Goal: Task Accomplishment & Management: Complete application form

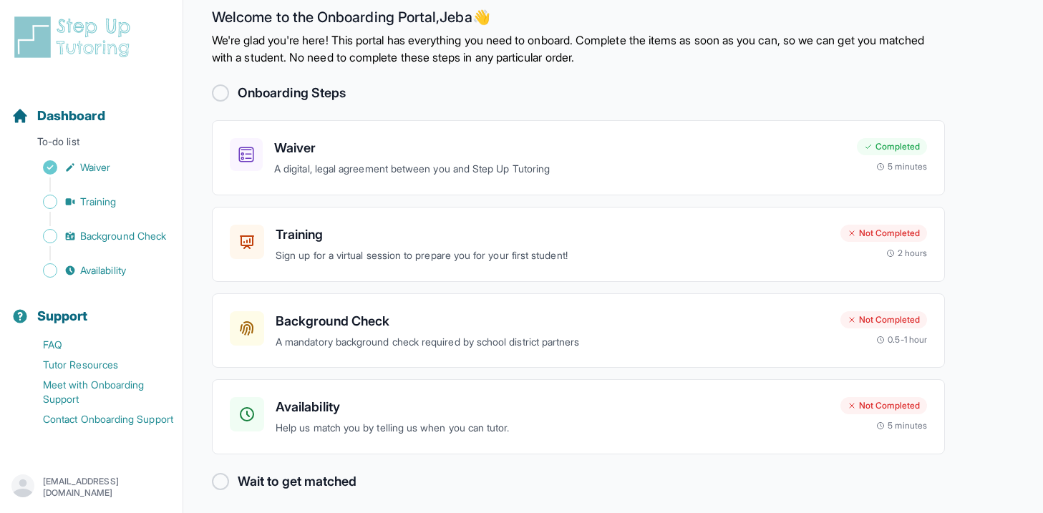
scroll to position [27, 0]
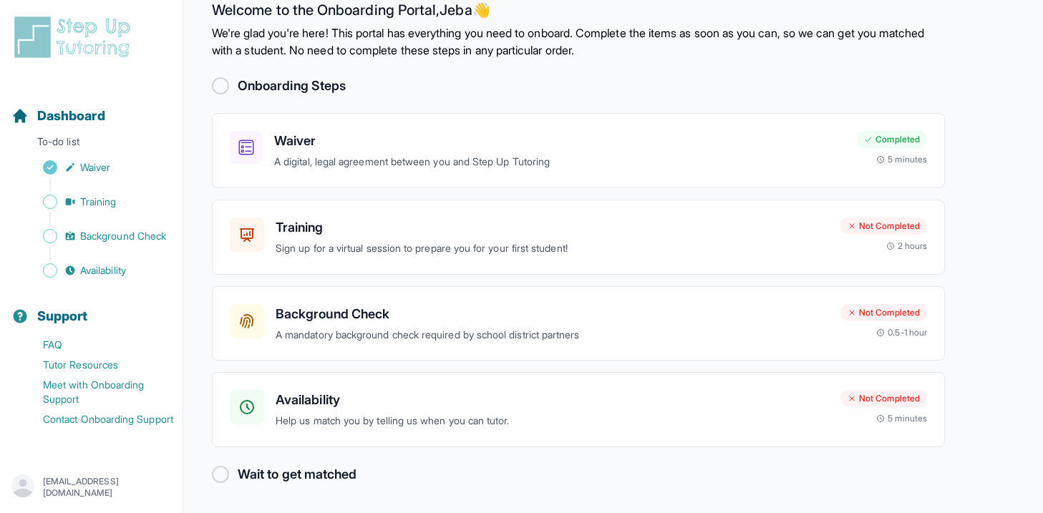
click at [219, 472] on div at bounding box center [220, 474] width 17 height 17
click at [704, 414] on p "Help us match you by telling us when you can tutor." at bounding box center [552, 421] width 553 height 16
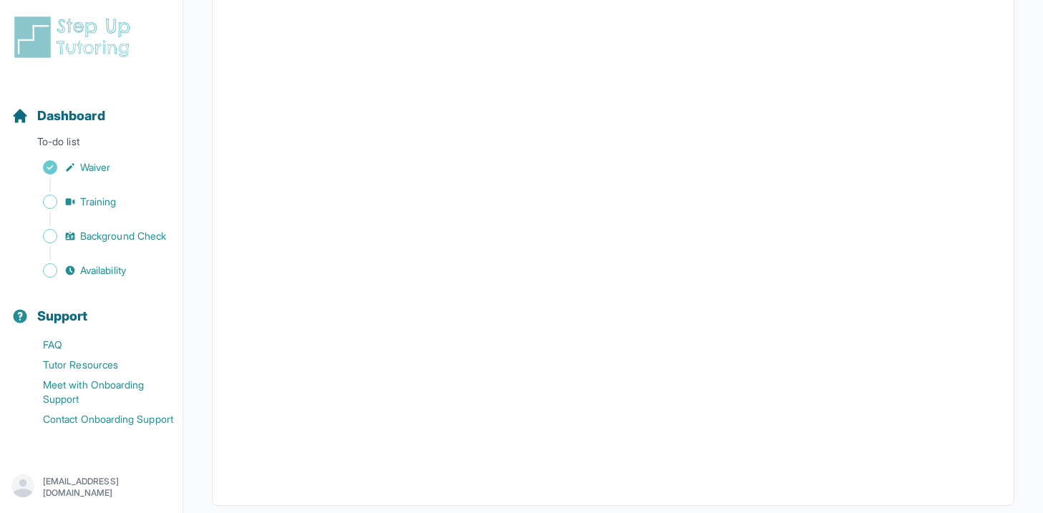
scroll to position [276, 0]
click at [83, 121] on span "Dashboard" at bounding box center [71, 116] width 68 height 20
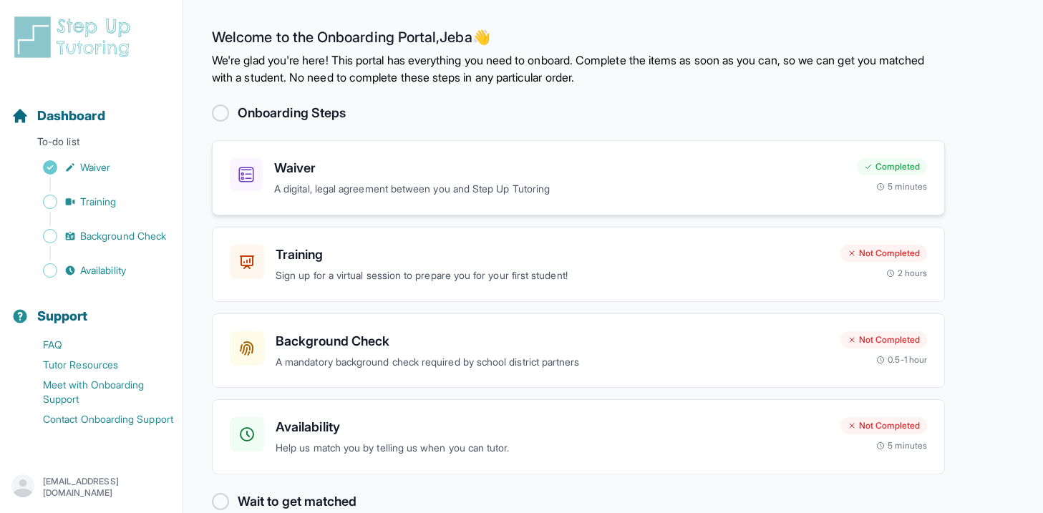
scroll to position [27, 0]
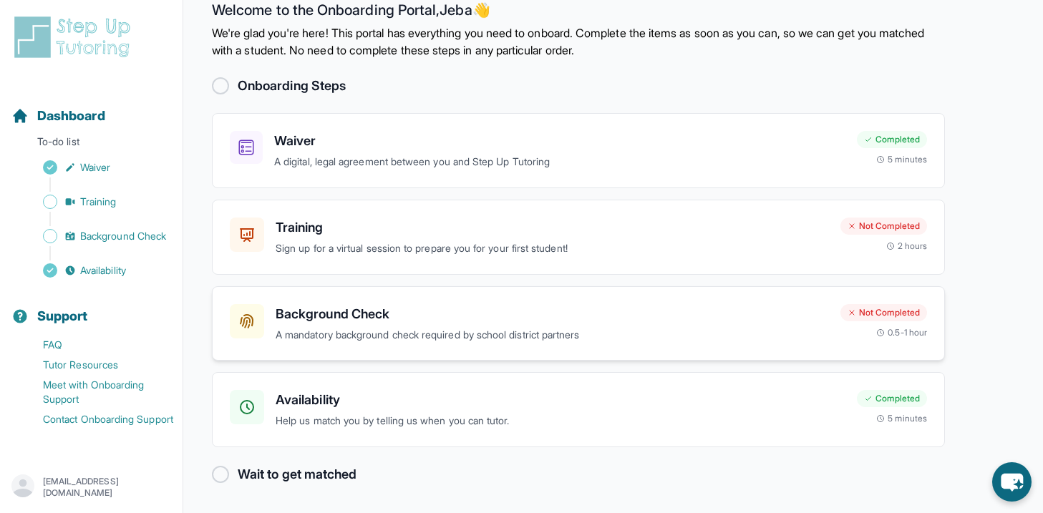
click at [487, 327] on p "A mandatory background check required by school district partners" at bounding box center [552, 335] width 553 height 16
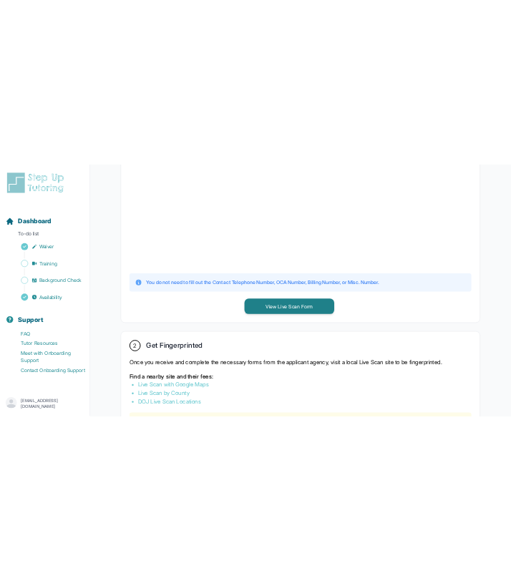
scroll to position [493, 0]
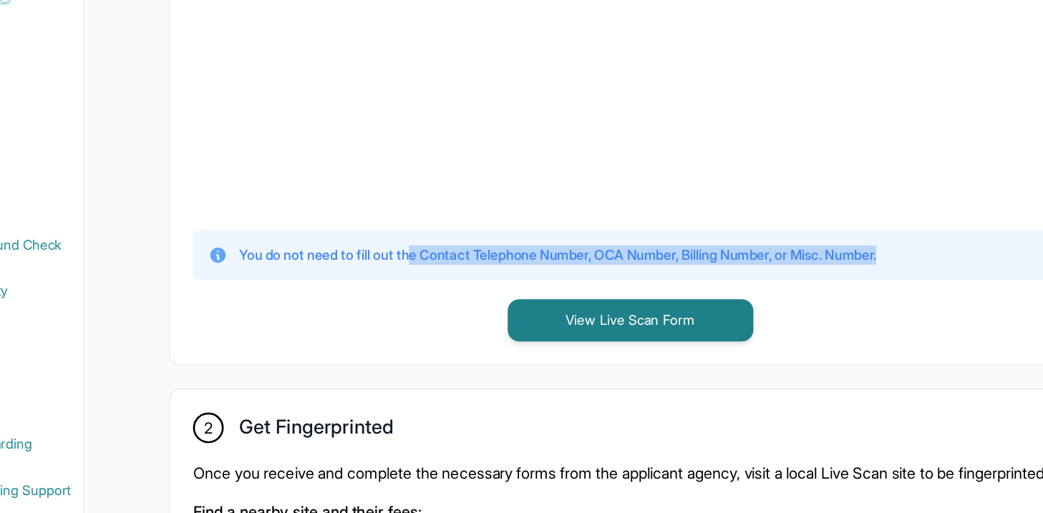
drag, startPoint x: 432, startPoint y: 241, endPoint x: 851, endPoint y: 251, distance: 419.6
click at [861, 249] on div "You do not need to fill out the Contact Telephone Number, OCA Number, Billing N…" at bounding box center [613, 244] width 675 height 14
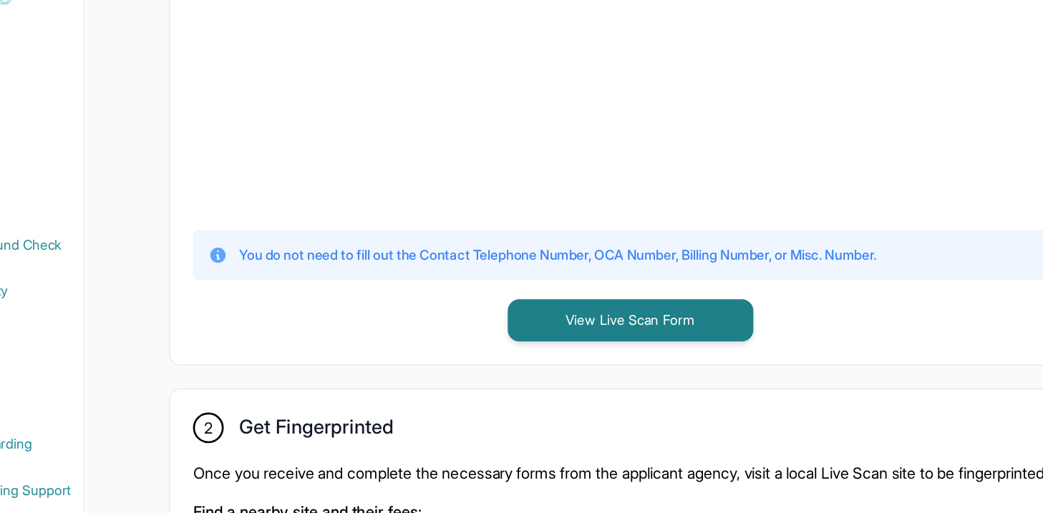
click at [440, 303] on div "1 Print and Fill Out Form Click on the button below to view the Live Scan form.…" at bounding box center [613, 62] width 732 height 528
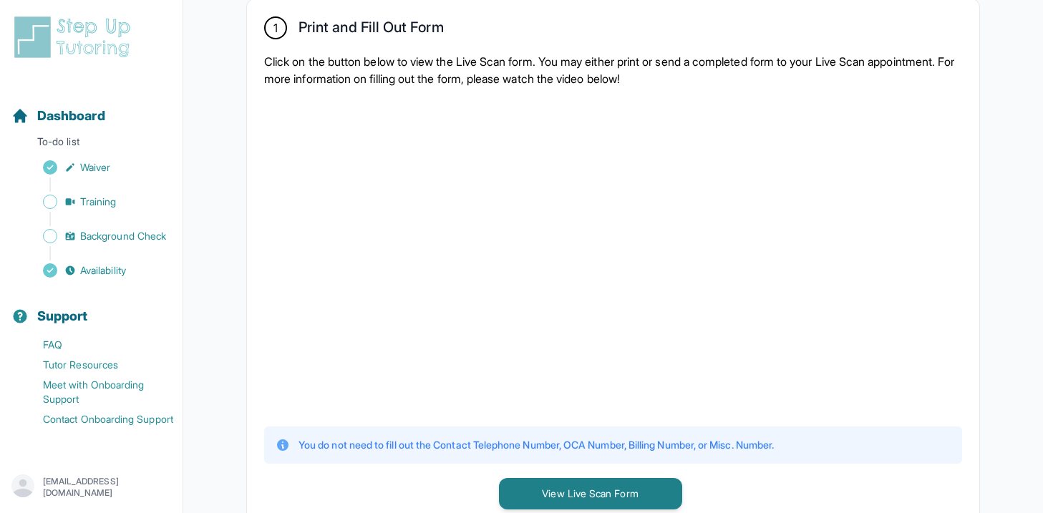
scroll to position [0, 0]
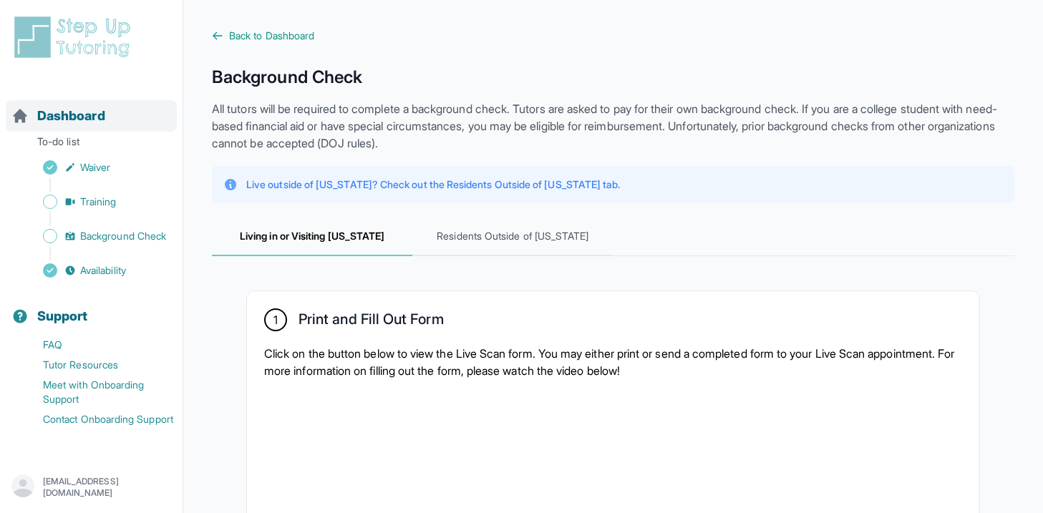
click at [77, 124] on span "Dashboard" at bounding box center [71, 116] width 68 height 20
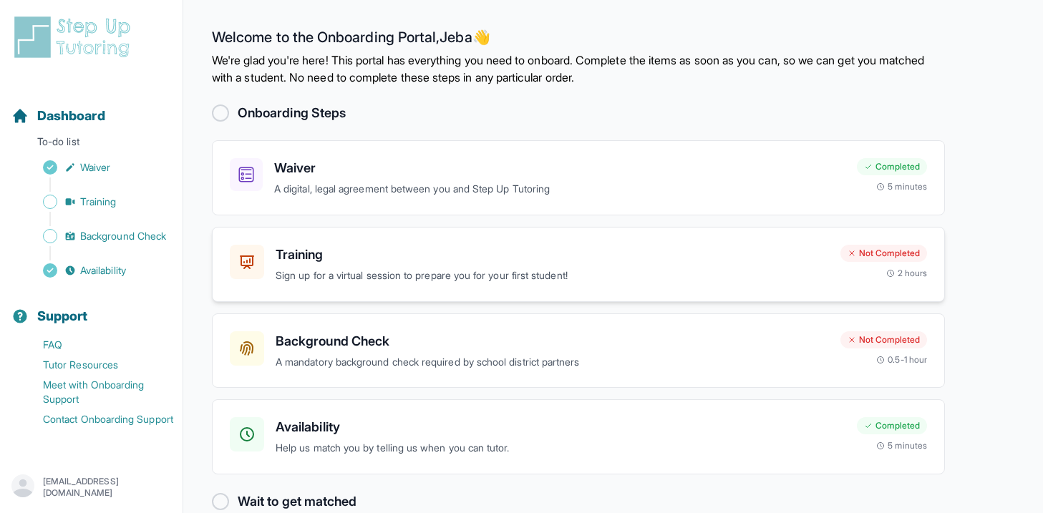
click at [401, 260] on h3 "Training" at bounding box center [552, 255] width 553 height 20
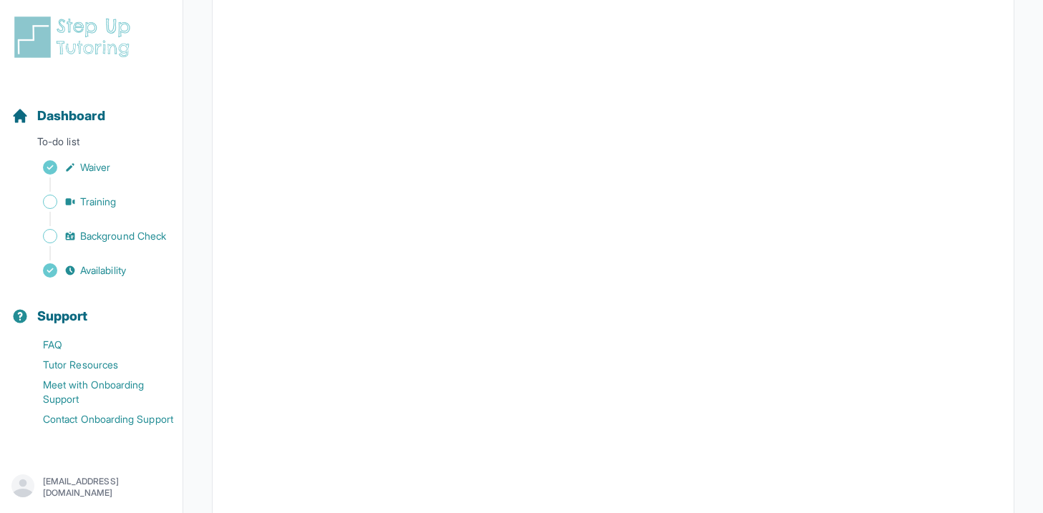
scroll to position [289, 0]
click at [65, 113] on span "Dashboard" at bounding box center [71, 116] width 68 height 20
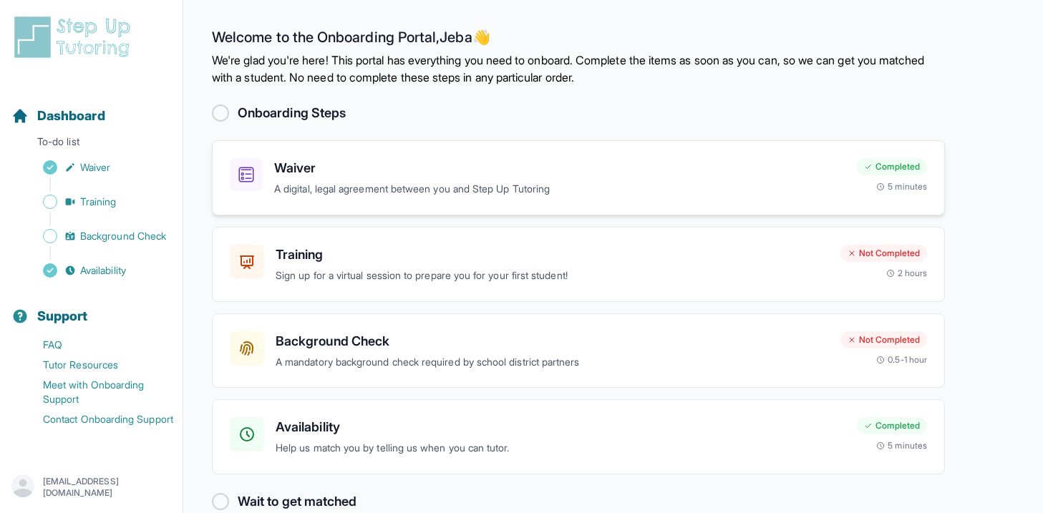
scroll to position [27, 0]
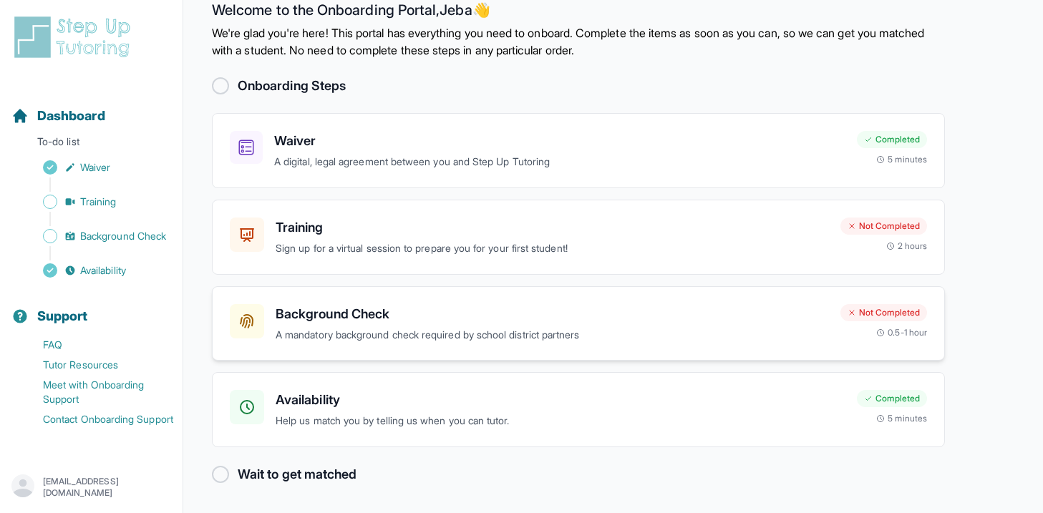
click at [336, 337] on p "A mandatory background check required by school district partners" at bounding box center [552, 335] width 553 height 16
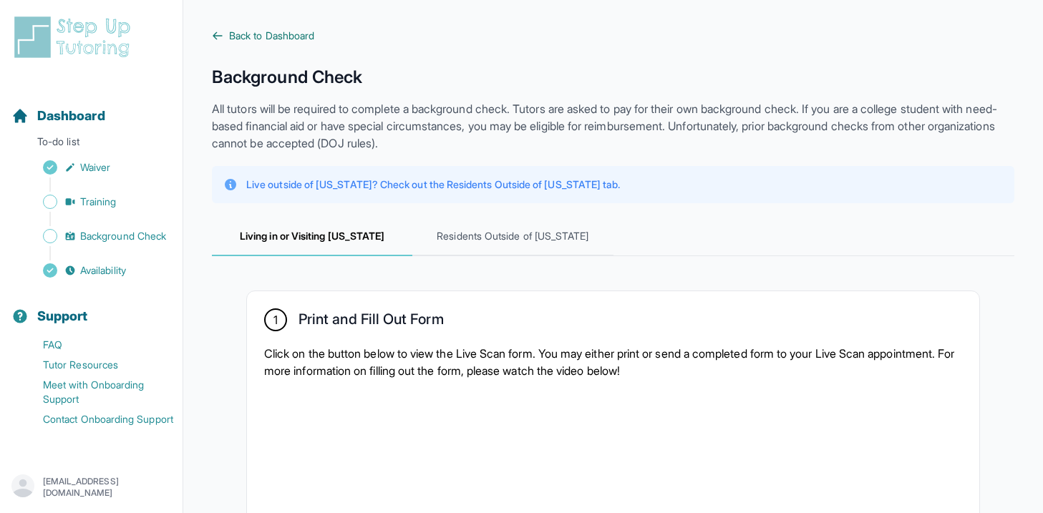
click at [305, 31] on span "Back to Dashboard" at bounding box center [271, 36] width 85 height 14
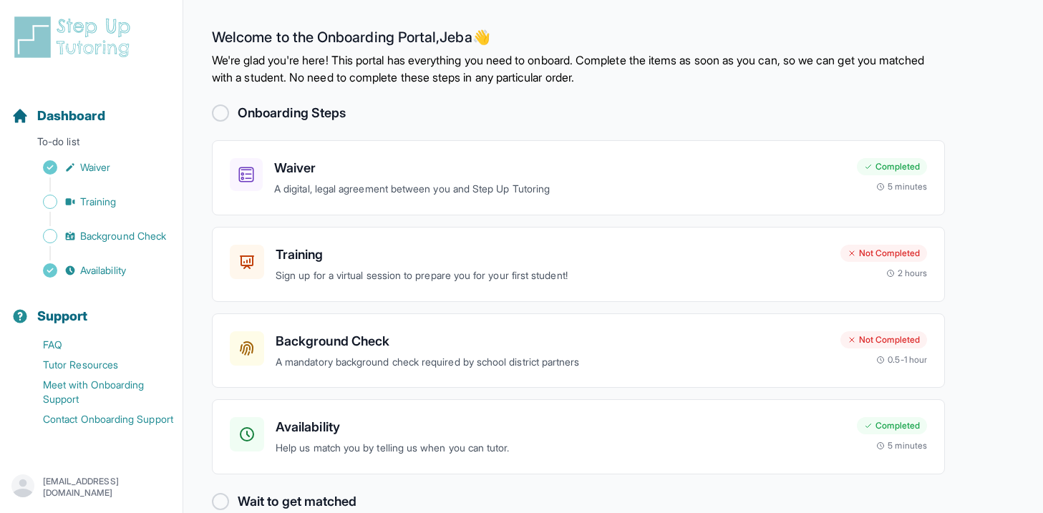
click at [97, 60] on div "Dashboard To-do list Waiver Training Background Check Availability Support FAQ …" at bounding box center [91, 238] width 183 height 449
click at [97, 39] on img at bounding box center [74, 37] width 127 height 46
